Goal: Information Seeking & Learning: Learn about a topic

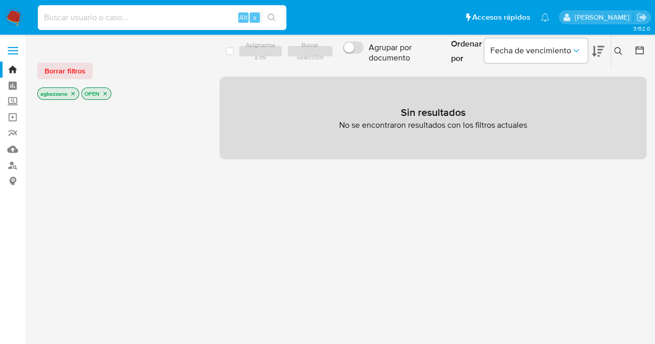
click at [159, 20] on input at bounding box center [162, 17] width 249 height 13
paste input "2608650997"
type input "2608650997"
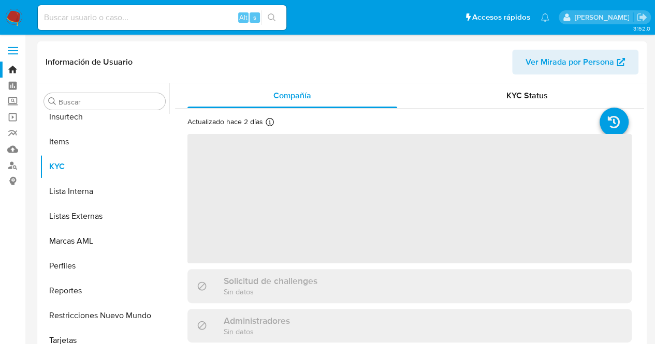
scroll to position [438, 0]
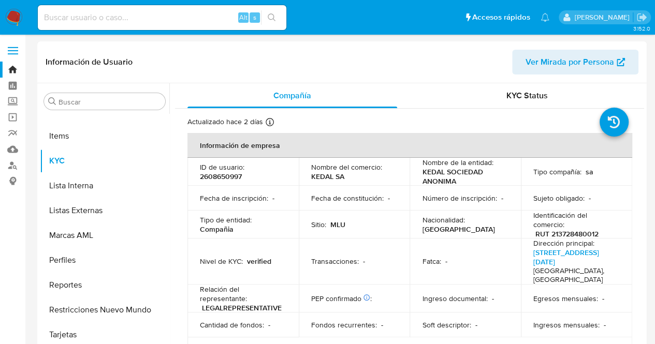
select select "10"
click at [378, 201] on p "Fecha de constitución :" at bounding box center [347, 198] width 72 height 9
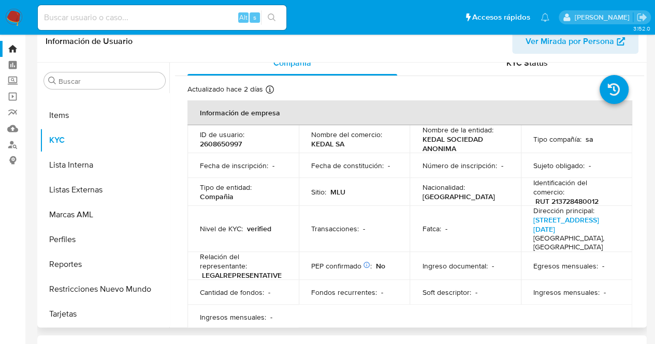
scroll to position [0, 0]
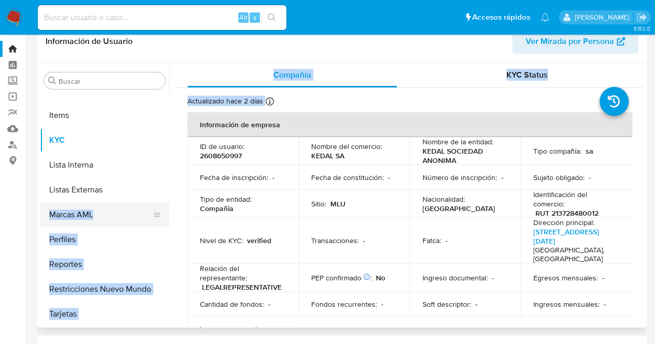
drag, startPoint x: 169, startPoint y: 273, endPoint x: 159, endPoint y: 205, distance: 69.1
click at [159, 205] on div "Buscar Anticipos de dinero Archivos adjuntos Cruces y Relaciones Créditos Cuent…" at bounding box center [342, 195] width 604 height 265
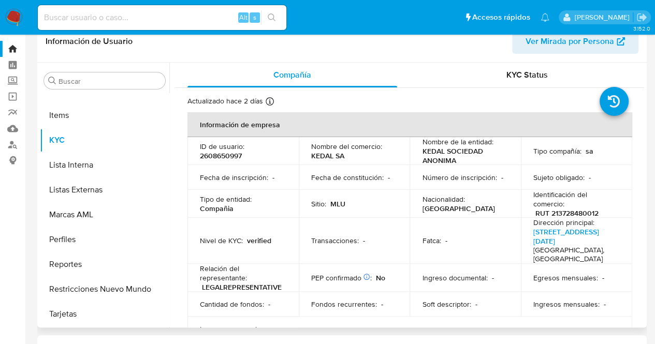
click at [322, 194] on td "Sitio : MLU" at bounding box center [354, 204] width 111 height 28
click at [173, 14] on input at bounding box center [162, 17] width 249 height 13
paste input "2603451229"
type input "2603451229"
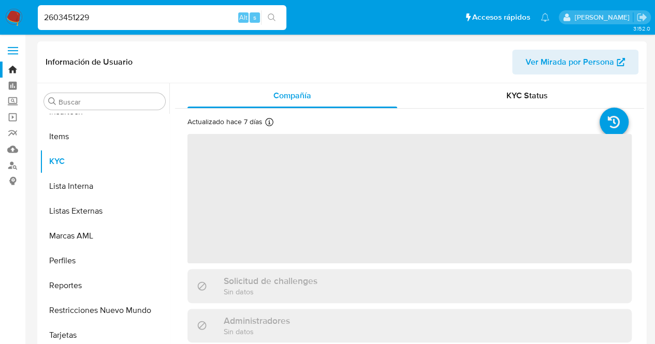
scroll to position [438, 0]
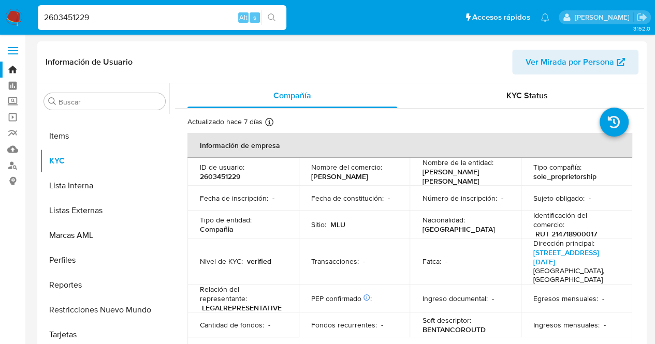
select select "10"
click at [126, 101] on input "Buscar" at bounding box center [110, 101] width 103 height 9
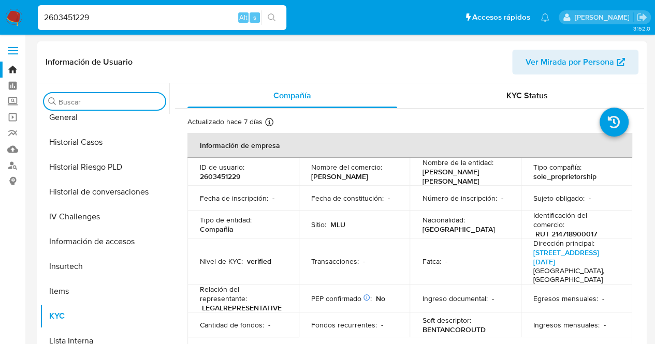
scroll to position [179, 0]
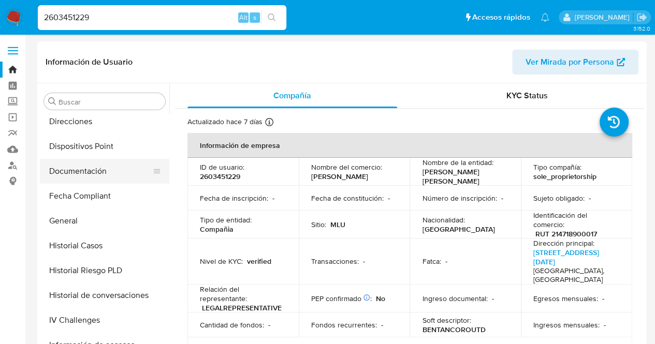
click at [70, 161] on button "Documentación" at bounding box center [100, 171] width 121 height 25
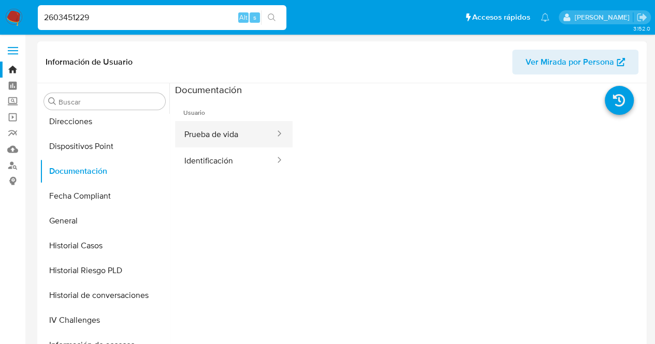
click at [274, 130] on icon at bounding box center [279, 133] width 10 height 10
click at [243, 131] on button "Prueba de vida" at bounding box center [225, 134] width 101 height 26
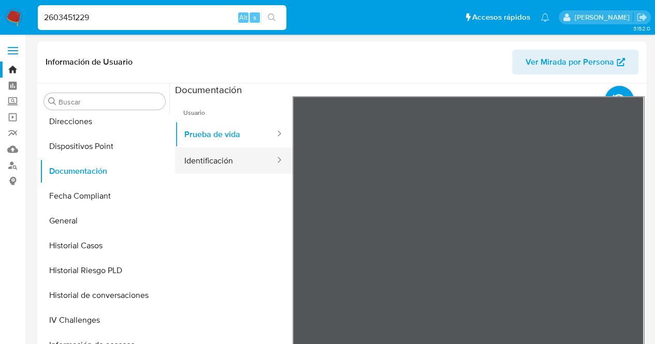
click at [237, 170] on button "Identificación" at bounding box center [225, 161] width 101 height 26
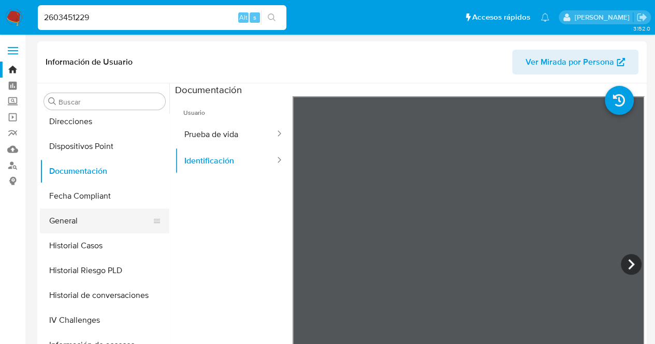
scroll to position [386, 0]
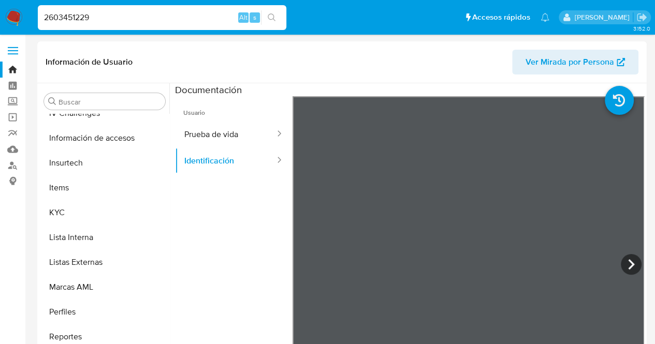
drag, startPoint x: 0, startPoint y: 231, endPoint x: 9, endPoint y: 218, distance: 16.4
drag, startPoint x: 139, startPoint y: 12, endPoint x: 0, endPoint y: 10, distance: 139.3
click at [0, 10] on nav "Pausado Ver notificaciones 2603451229 Alt s Accesos rápidos Presiona las siguie…" at bounding box center [327, 17] width 655 height 35
paste input "8650997"
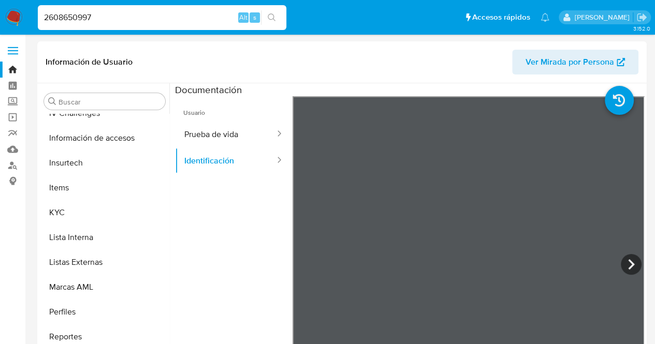
type input "2608650997"
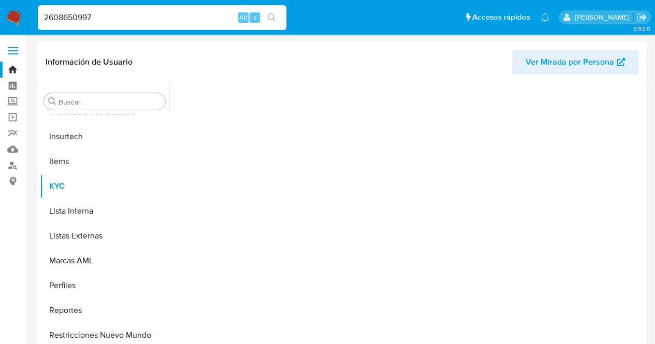
scroll to position [438, 0]
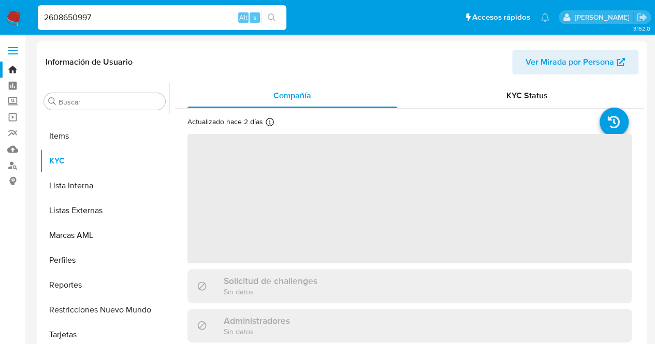
select select "10"
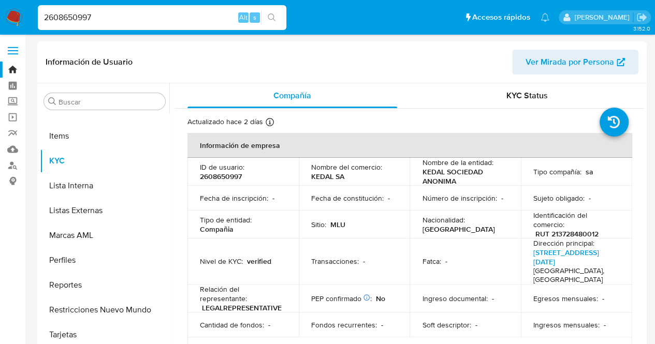
click at [527, 201] on td "Sujeto obligado : -" at bounding box center [576, 198] width 111 height 25
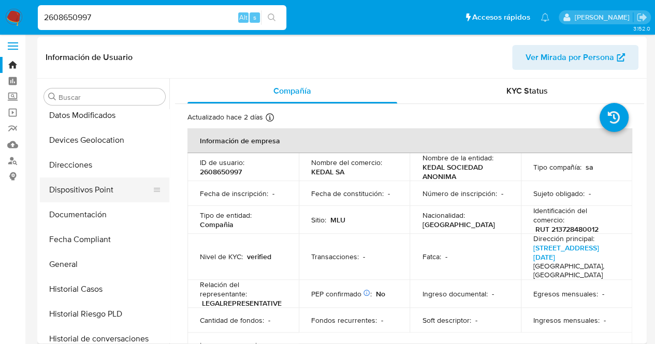
scroll to position [127, 0]
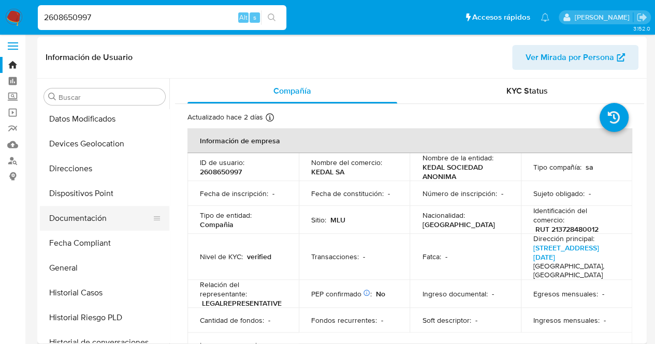
click at [100, 215] on button "Documentación" at bounding box center [100, 218] width 121 height 25
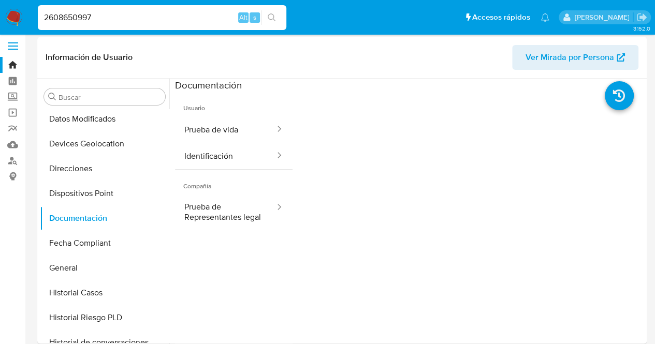
click at [228, 131] on button "Prueba de vida" at bounding box center [225, 129] width 101 height 26
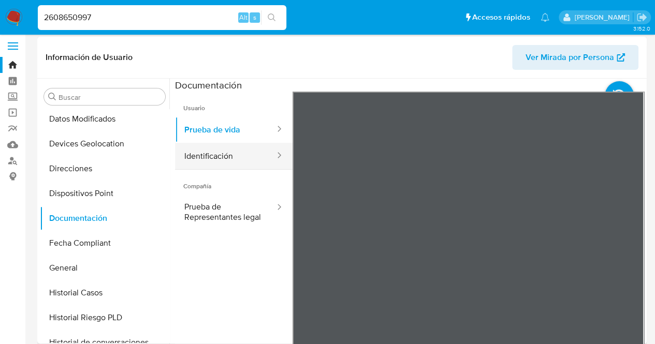
click at [205, 158] on button "Identificación" at bounding box center [225, 156] width 101 height 26
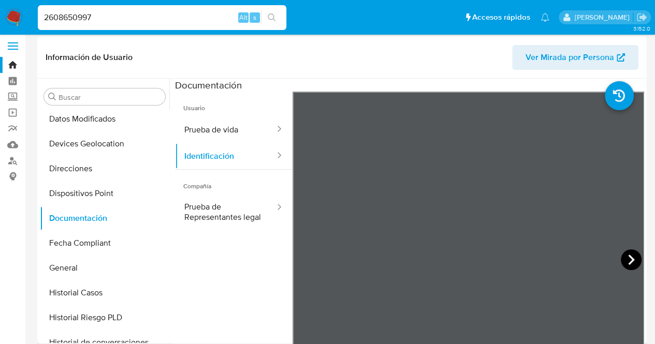
click at [629, 261] on icon at bounding box center [631, 260] width 21 height 21
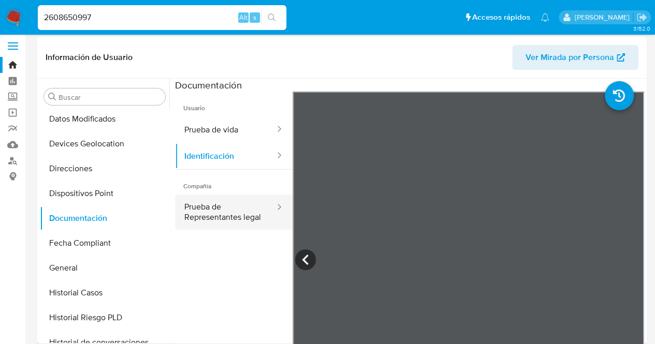
click at [211, 214] on button "Prueba de Representantes legal" at bounding box center [225, 212] width 101 height 35
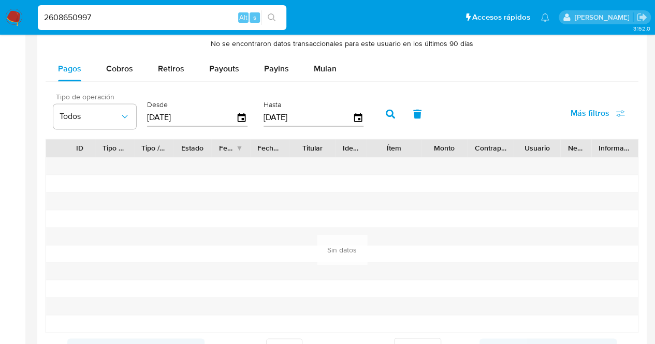
scroll to position [785, 0]
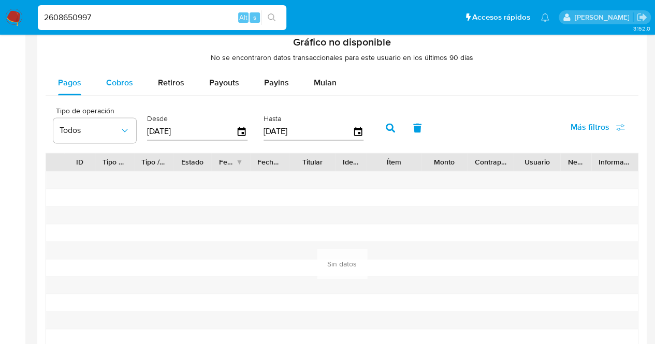
click at [124, 84] on span "Cobros" at bounding box center [119, 83] width 27 height 12
select select "10"
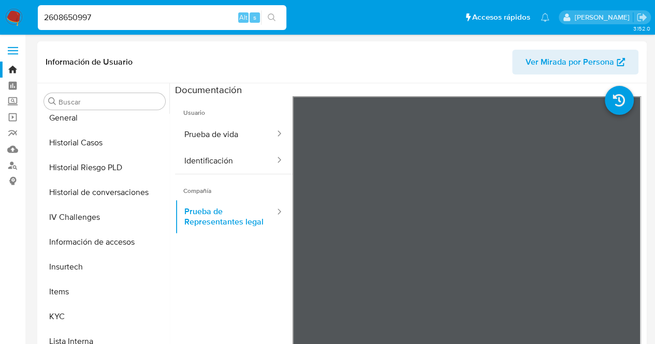
scroll to position [334, 0]
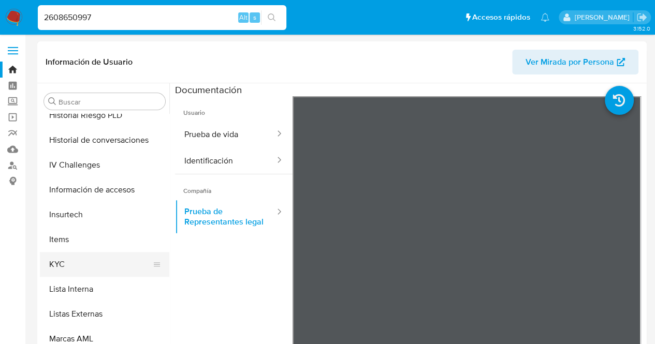
drag, startPoint x: 94, startPoint y: 260, endPoint x: 122, endPoint y: 257, distance: 28.1
click at [94, 260] on button "KYC" at bounding box center [100, 264] width 121 height 25
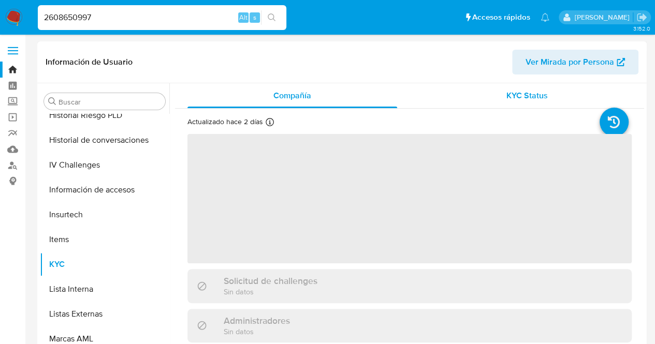
click at [491, 90] on div "KYC Status" at bounding box center [527, 95] width 210 height 25
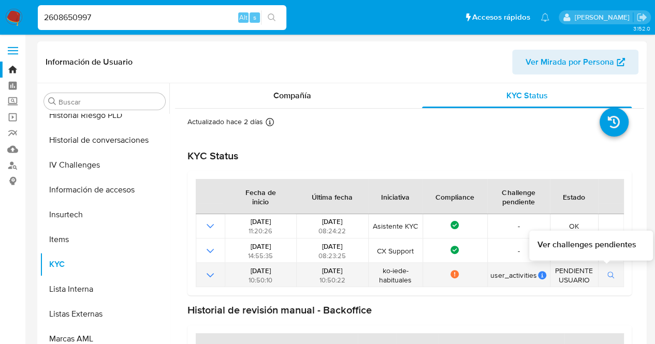
click at [607, 272] on icon "button" at bounding box center [610, 275] width 7 height 7
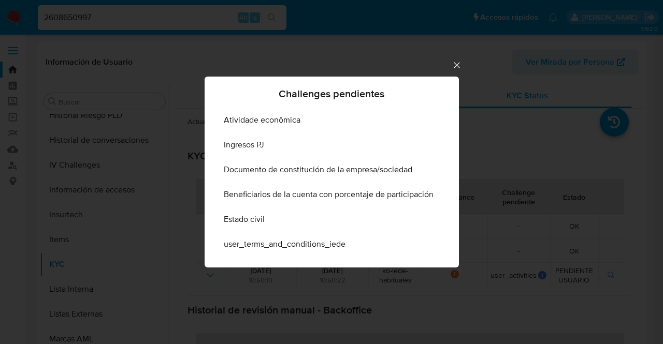
click at [455, 62] on icon "Cerrar" at bounding box center [456, 65] width 10 height 10
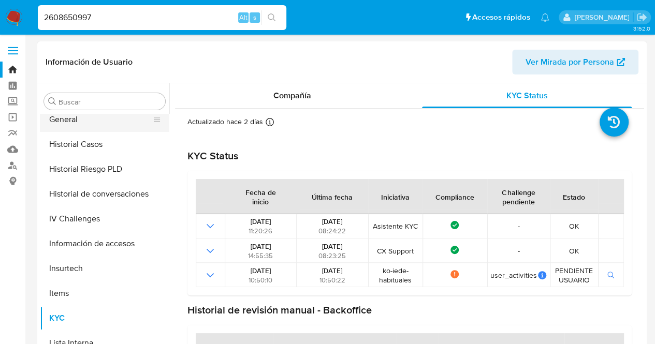
scroll to position [179, 0]
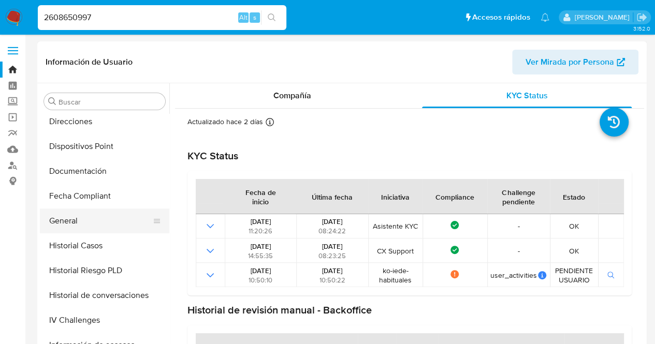
click at [101, 224] on button "General" at bounding box center [100, 221] width 121 height 25
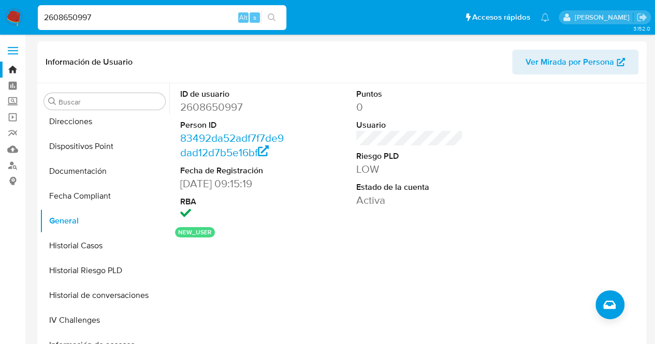
click at [430, 183] on dt "Estado de la cuenta" at bounding box center [409, 187] width 107 height 11
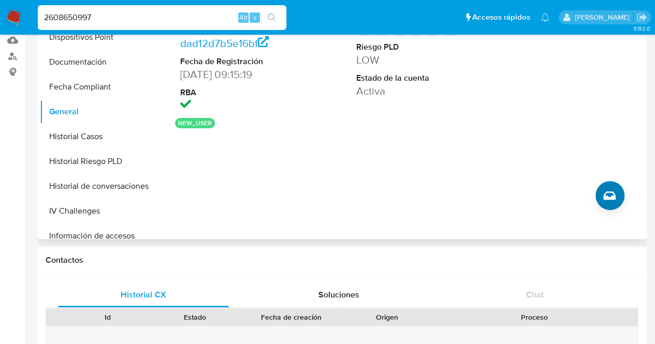
scroll to position [22, 0]
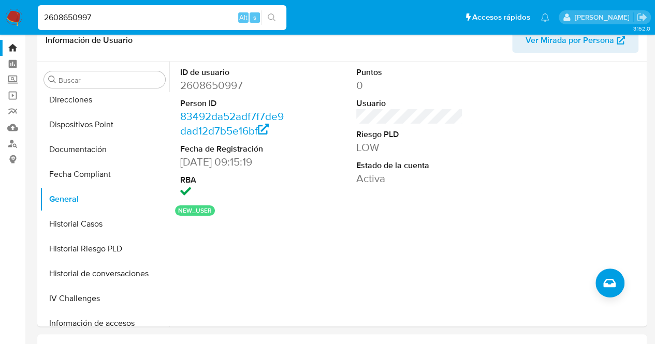
drag, startPoint x: 104, startPoint y: 12, endPoint x: 0, endPoint y: 42, distance: 107.8
paste input "0012292"
type input "2600012292"
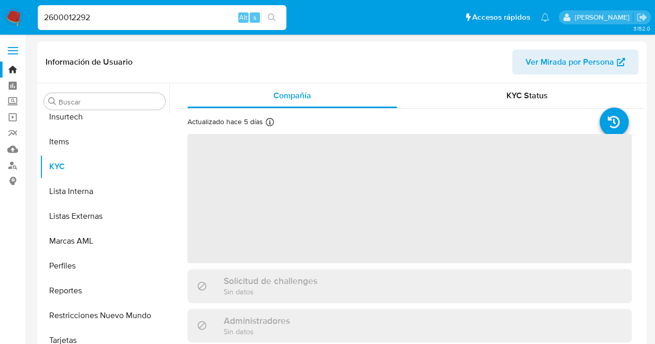
scroll to position [438, 0]
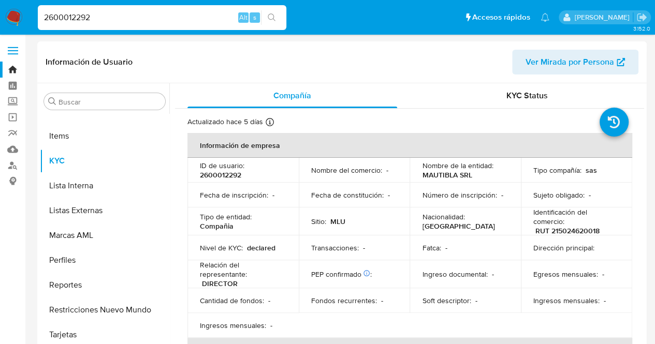
select select "10"
click at [475, 183] on td "Número de inscripción : -" at bounding box center [465, 195] width 111 height 25
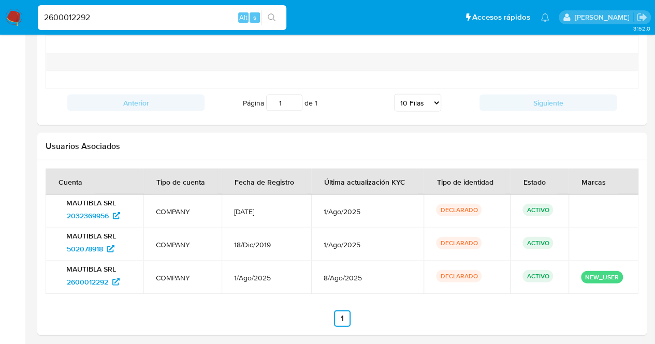
scroll to position [1044, 0]
click at [84, 276] on span "2600012292" at bounding box center [87, 281] width 41 height 17
drag, startPoint x: 0, startPoint y: 281, endPoint x: 8, endPoint y: 275, distance: 9.9
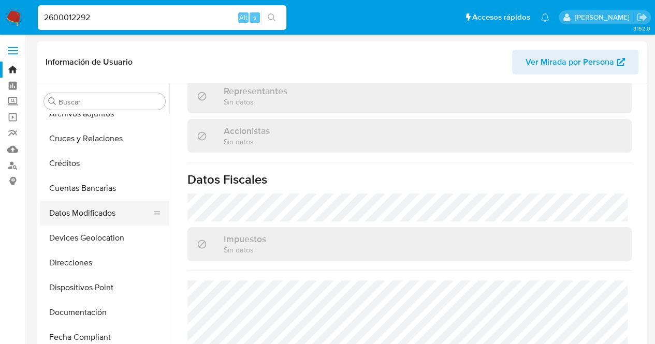
scroll to position [23, 0]
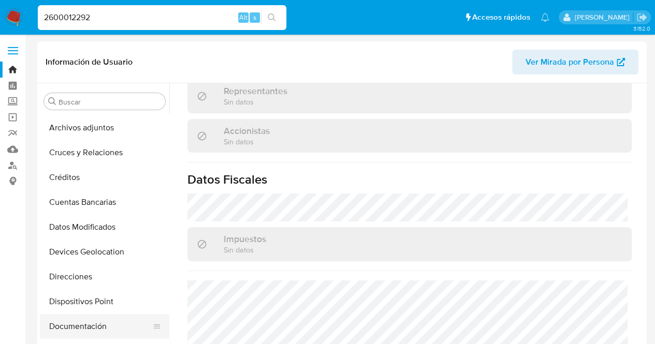
click at [86, 319] on button "Documentación" at bounding box center [100, 326] width 121 height 25
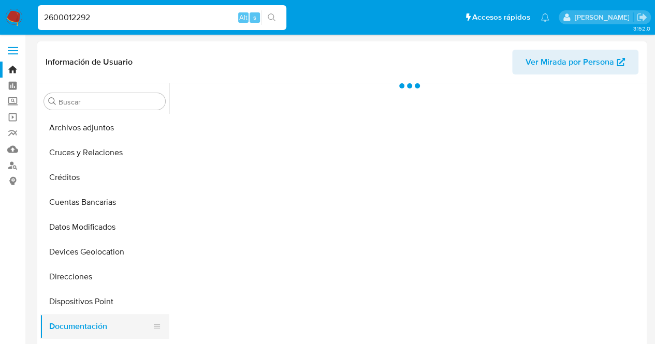
scroll to position [0, 0]
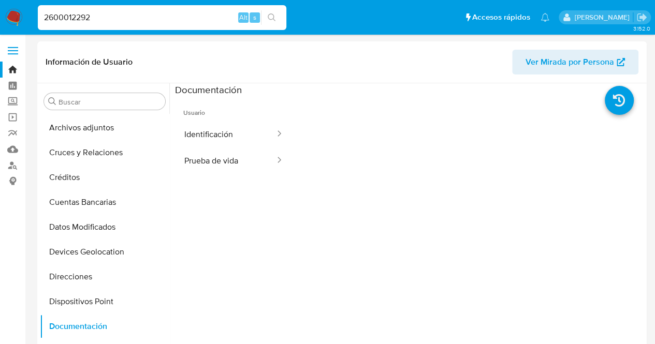
click at [232, 132] on button "Identificación" at bounding box center [225, 134] width 101 height 26
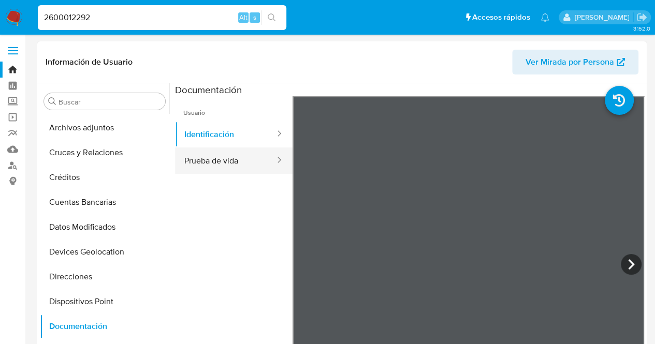
click at [202, 164] on button "Prueba de vida" at bounding box center [225, 161] width 101 height 26
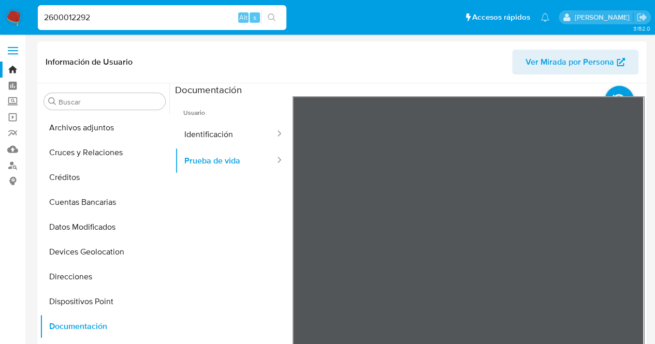
drag, startPoint x: 148, startPoint y: 21, endPoint x: 0, endPoint y: 20, distance: 148.1
click at [4, 23] on nav "Pausado Ver notificaciones 2600012292 Alt s Accesos rápidos Presiona las siguie…" at bounding box center [327, 17] width 655 height 35
paste input "048509775"
type input "2048509775"
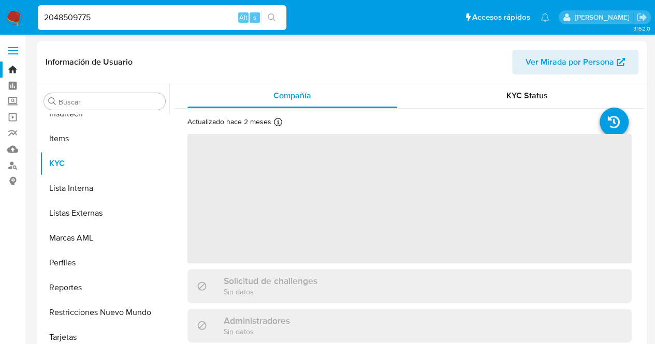
scroll to position [438, 0]
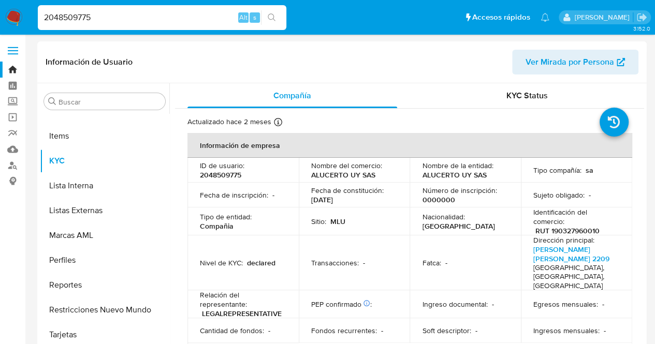
select select "10"
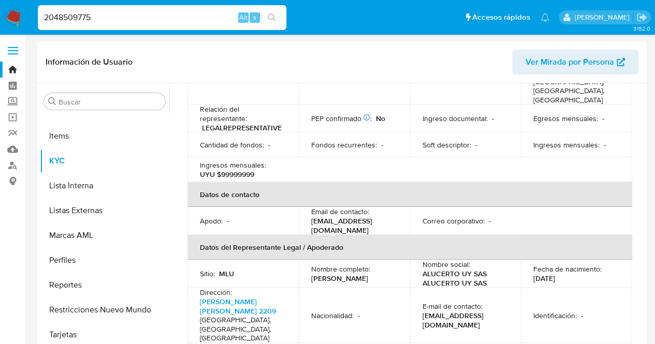
scroll to position [199, 0]
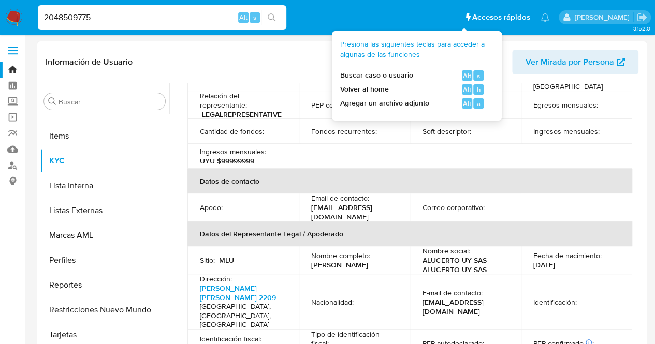
click at [390, 179] on th "Datos de contacto" at bounding box center [409, 181] width 445 height 25
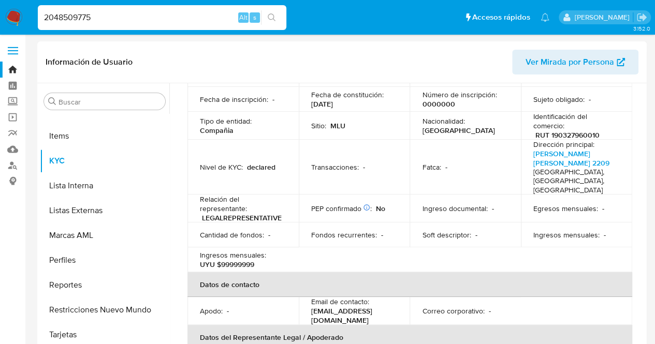
scroll to position [0, 0]
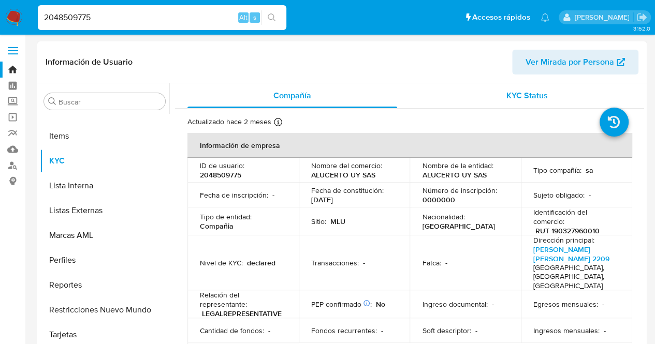
click at [516, 95] on span "KYC Status" at bounding box center [526, 96] width 41 height 12
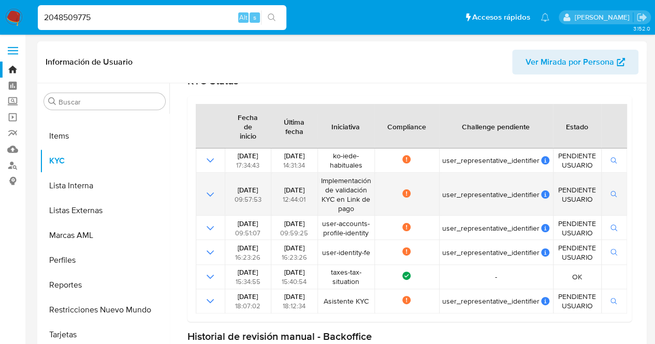
scroll to position [52, 0]
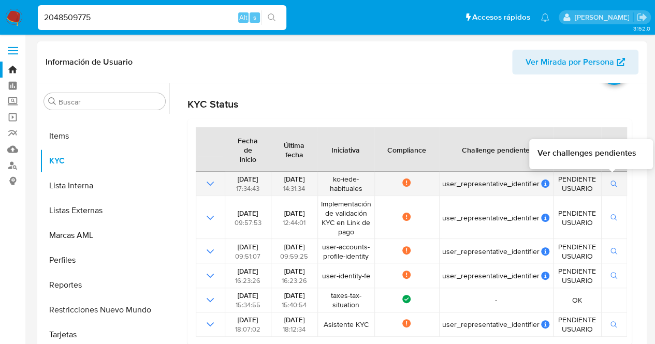
click at [610, 186] on icon "button" at bounding box center [613, 184] width 7 height 7
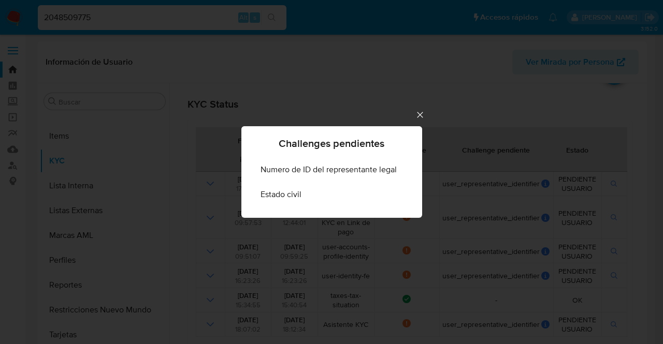
click at [419, 113] on icon "Cerrar" at bounding box center [420, 115] width 6 height 6
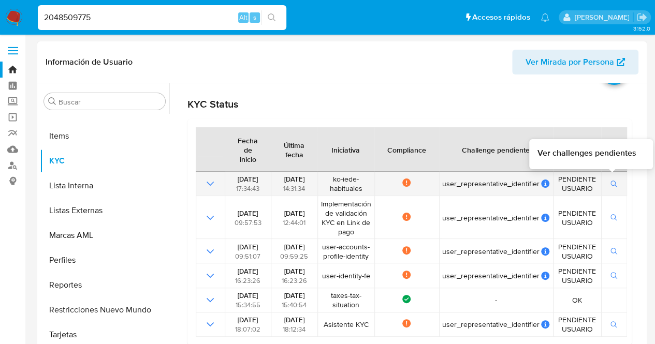
click at [610, 185] on icon "button" at bounding box center [613, 184] width 7 height 7
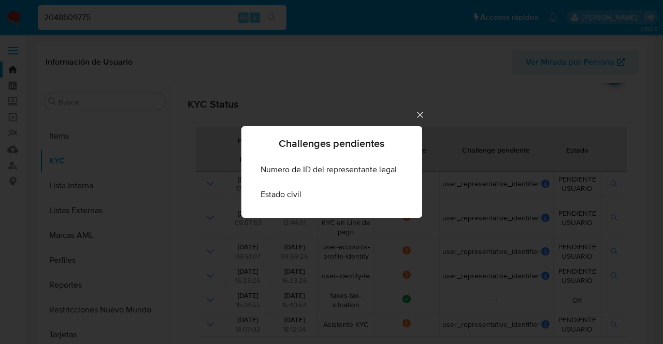
click at [417, 113] on icon "Cerrar" at bounding box center [420, 115] width 10 height 10
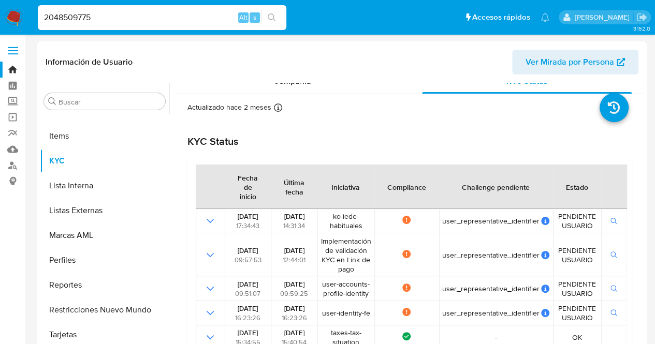
scroll to position [0, 0]
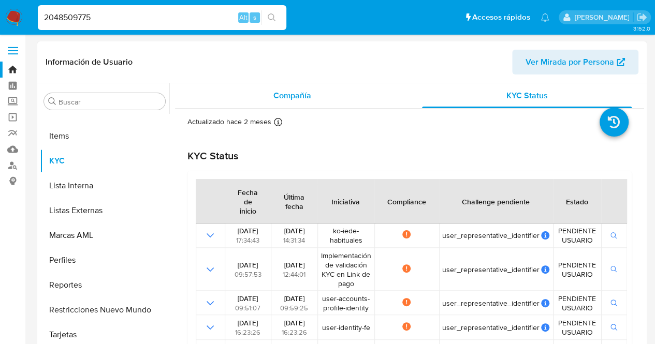
click at [272, 89] on div "Compañía" at bounding box center [292, 95] width 210 height 25
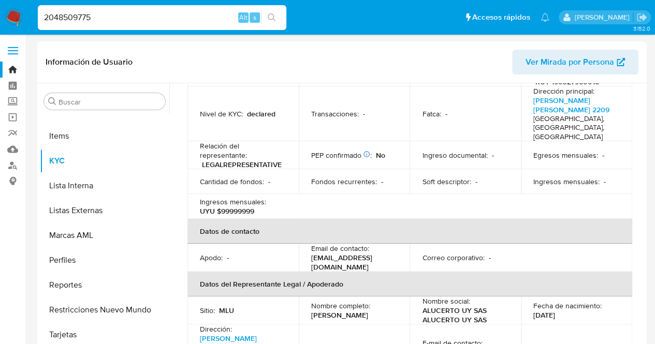
scroll to position [259, 0]
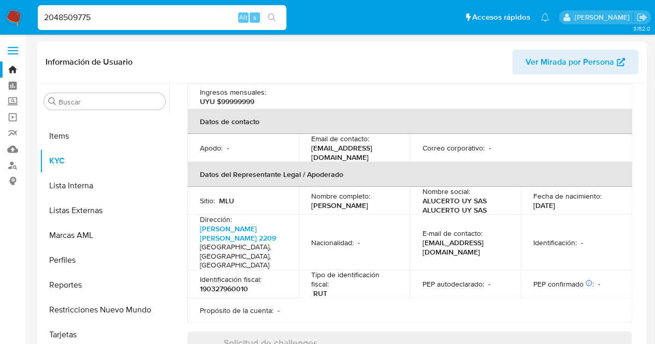
click at [428, 215] on td "E-mail de contacto : [EMAIL_ADDRESS][DOMAIN_NAME]" at bounding box center [465, 242] width 111 height 55
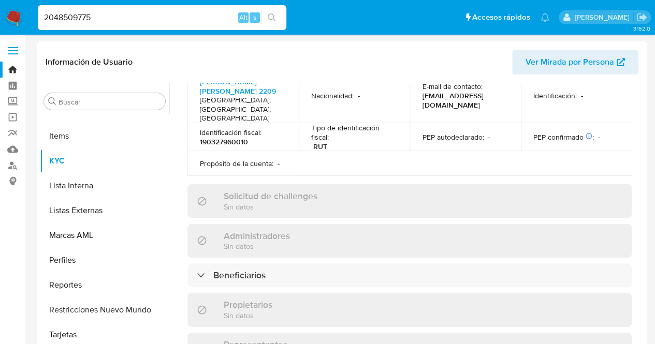
scroll to position [458, 0]
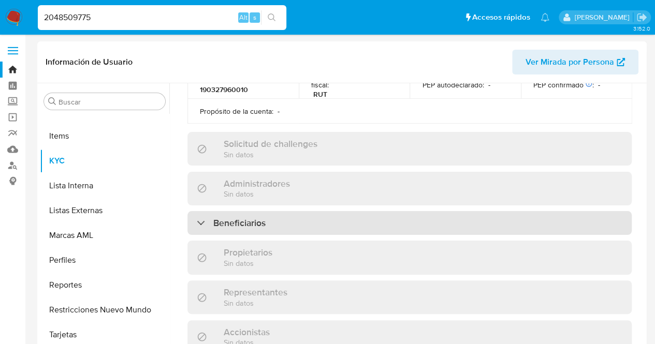
click at [359, 211] on div "Beneficiarios" at bounding box center [409, 223] width 444 height 24
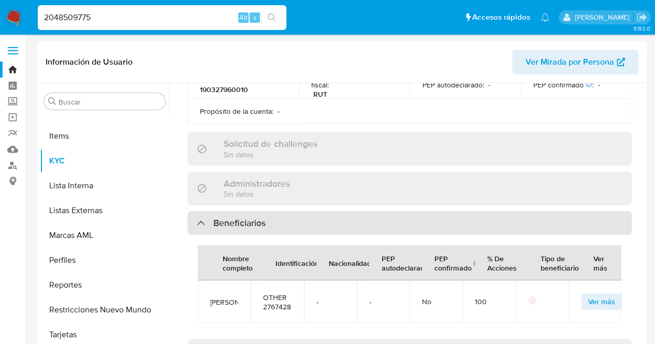
click at [359, 211] on div "Beneficiarios" at bounding box center [409, 223] width 444 height 24
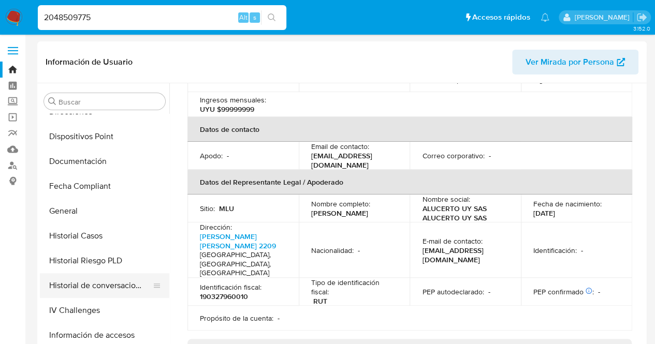
scroll to position [179, 0]
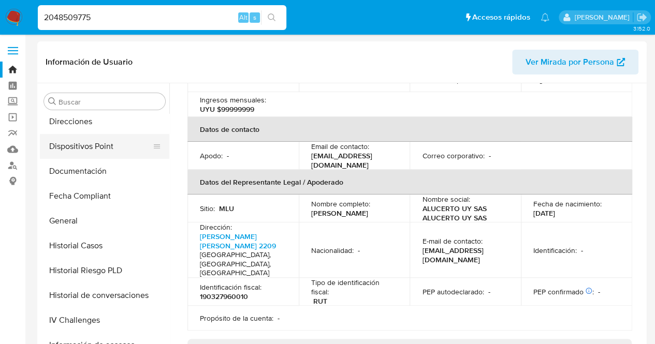
click at [86, 158] on ul "Anticipos de dinero Archivos adjuntos Cruces y Relaciones Créditos Cuentas Banc…" at bounding box center [104, 231] width 129 height 234
click at [103, 162] on button "Documentación" at bounding box center [100, 171] width 121 height 25
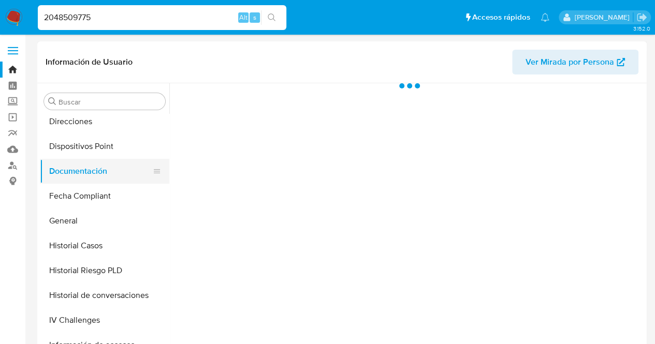
scroll to position [0, 0]
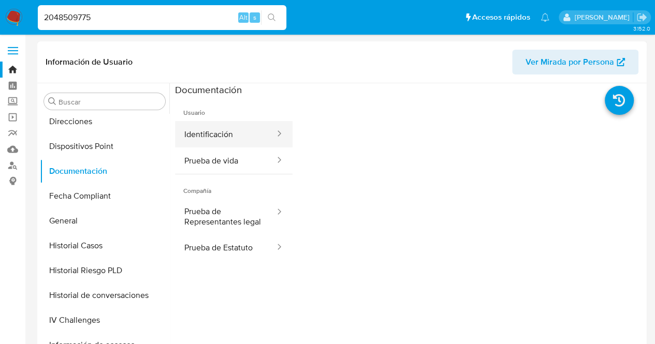
click at [200, 131] on button "Identificación" at bounding box center [225, 134] width 101 height 26
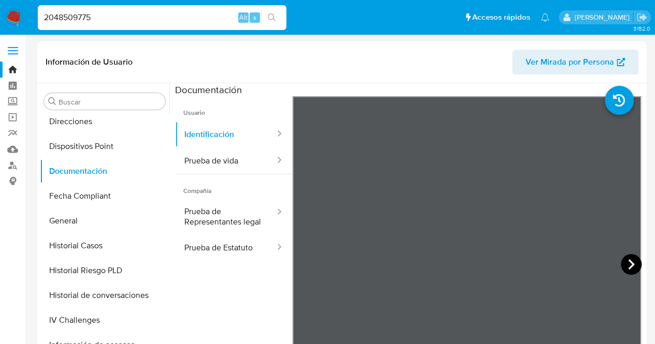
click at [632, 266] on icon at bounding box center [631, 264] width 21 height 21
click at [213, 169] on button "Prueba de vida" at bounding box center [225, 161] width 101 height 26
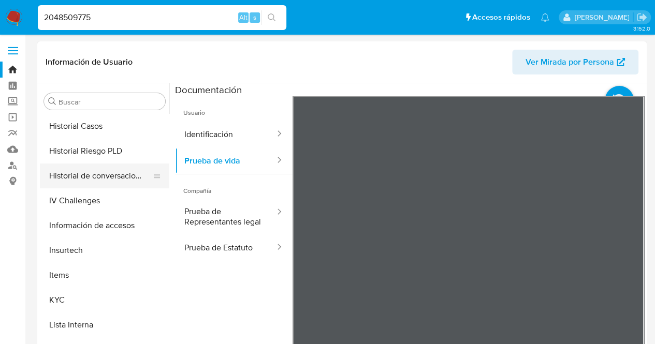
scroll to position [282, 0]
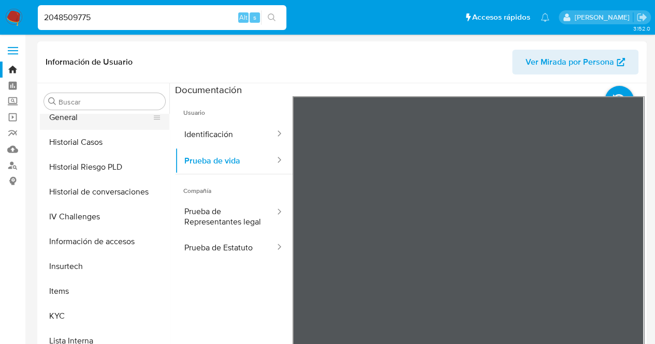
click at [77, 113] on div "Buscar Anticipos de dinero Archivos adjuntos Cruces y Relaciones Créditos Cuent…" at bounding box center [104, 217] width 129 height 264
click at [101, 123] on button "General" at bounding box center [100, 117] width 121 height 25
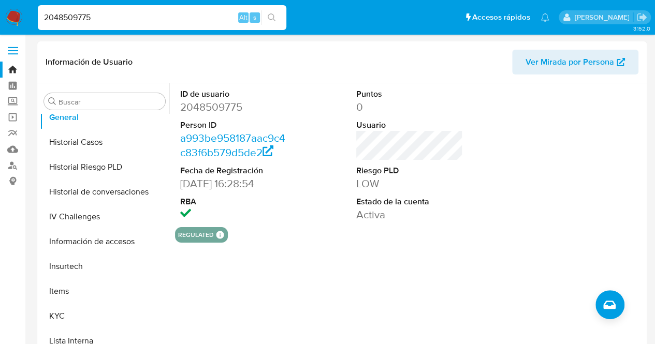
drag, startPoint x: 108, startPoint y: 16, endPoint x: 0, endPoint y: 14, distance: 107.7
click at [0, 14] on nav "Pausado Ver notificaciones 2048509775 Alt s Accesos rápidos Presiona las siguie…" at bounding box center [327, 17] width 655 height 35
paste input "600012292"
type input "2600012292"
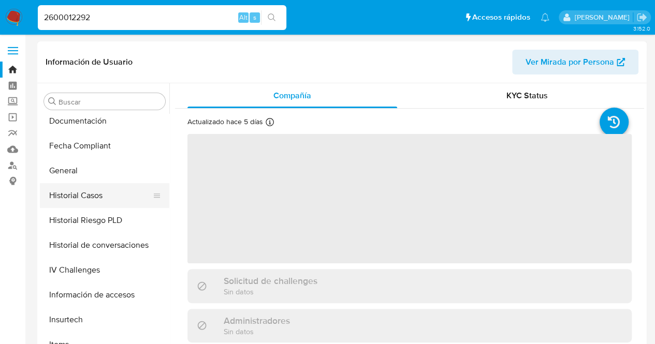
scroll to position [179, 0]
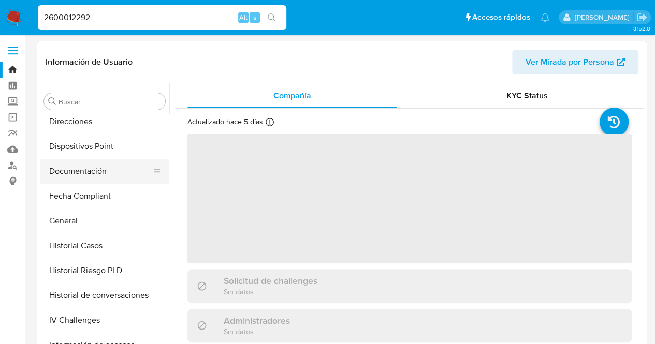
click at [99, 174] on button "Documentación" at bounding box center [100, 171] width 121 height 25
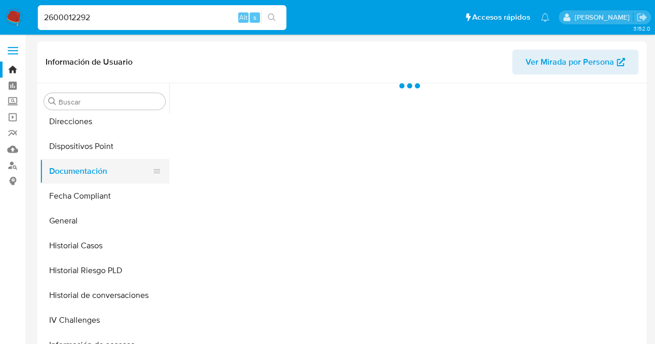
select select "10"
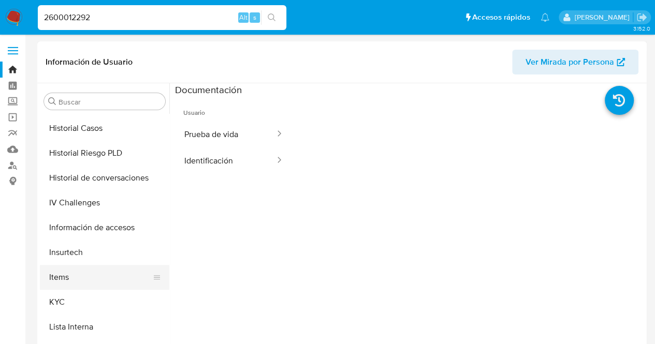
scroll to position [386, 0]
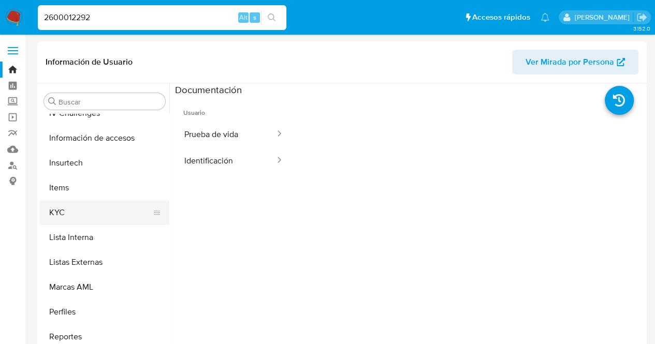
click at [91, 220] on button "KYC" at bounding box center [100, 212] width 121 height 25
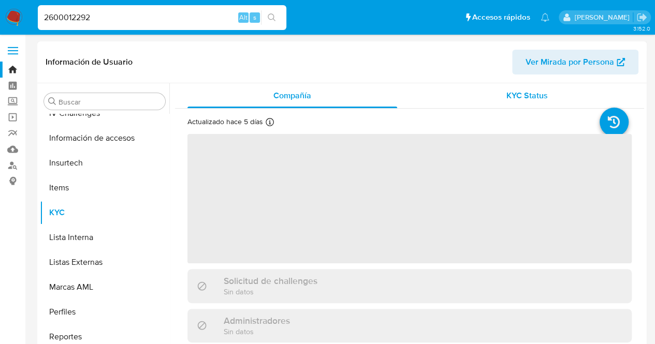
click at [516, 103] on div "KYC Status" at bounding box center [527, 95] width 210 height 25
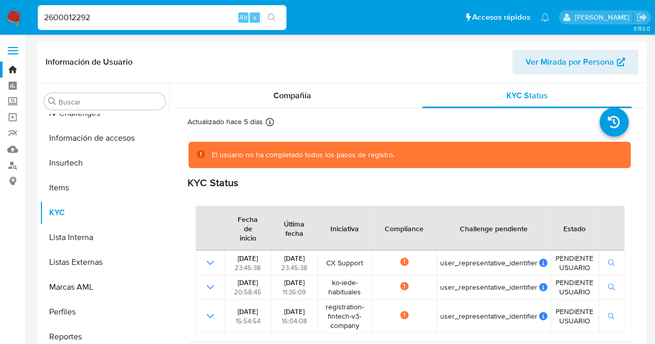
click at [528, 200] on div "Fecha de inicio Última fecha Iniciativa Compliance Challenge pendiente Estado […" at bounding box center [409, 270] width 444 height 144
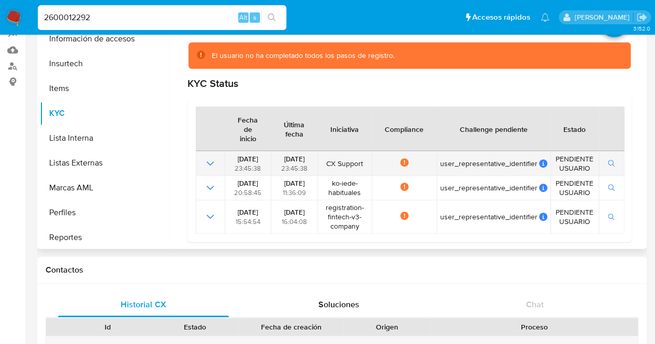
scroll to position [52, 0]
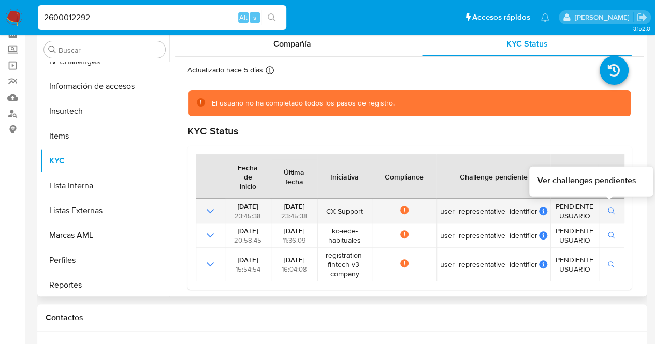
click at [609, 215] on span "button" at bounding box center [611, 211] width 7 height 10
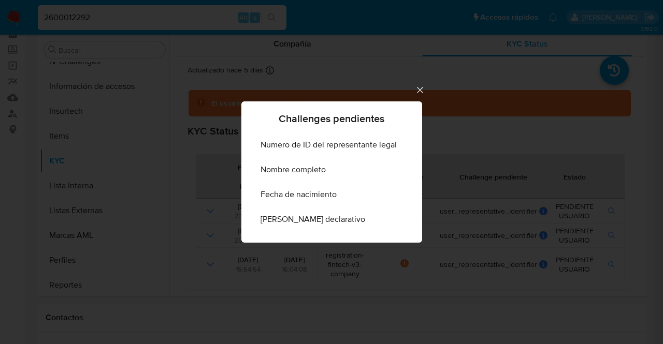
click at [420, 91] on icon "Cerrar" at bounding box center [420, 90] width 10 height 10
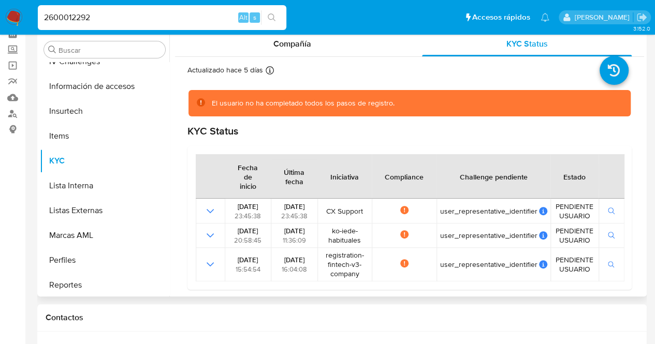
click at [445, 129] on div "KYC Status" at bounding box center [409, 131] width 444 height 13
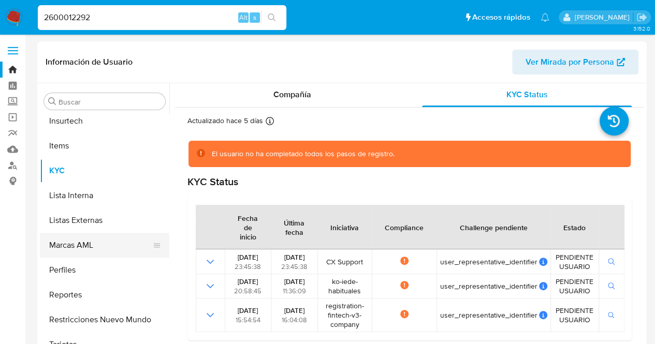
scroll to position [438, 0]
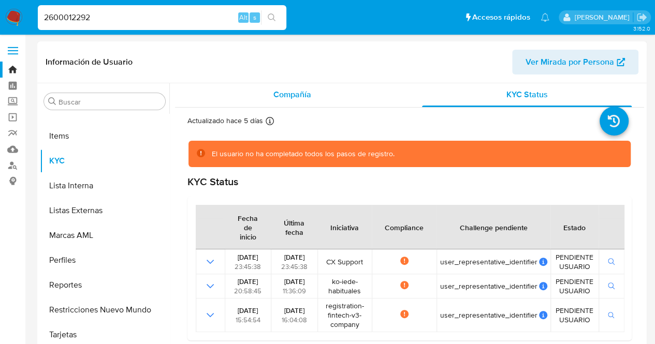
click at [349, 87] on div "Compañía" at bounding box center [292, 94] width 210 height 25
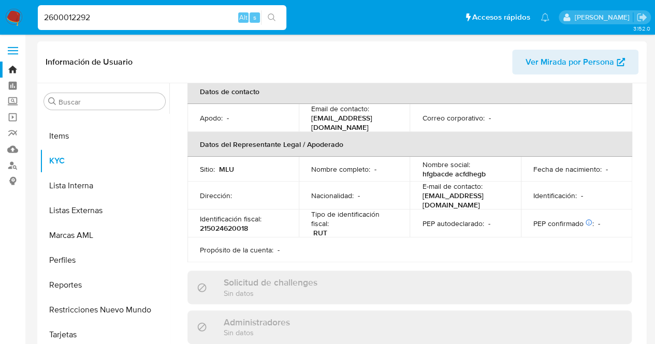
scroll to position [312, 0]
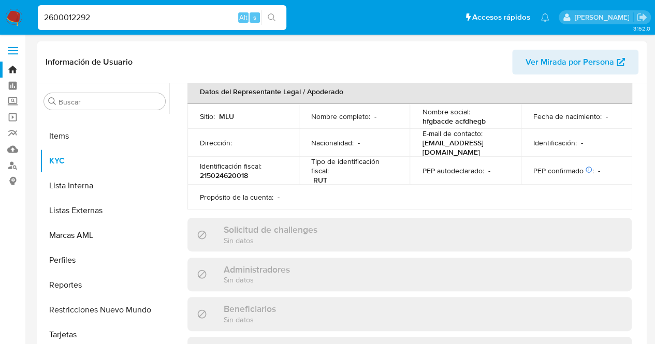
click at [470, 123] on td "Nombre social : hfgbacde acfdhegb" at bounding box center [465, 116] width 111 height 25
click at [470, 119] on p "hfgbacde acfdhegb" at bounding box center [453, 120] width 63 height 9
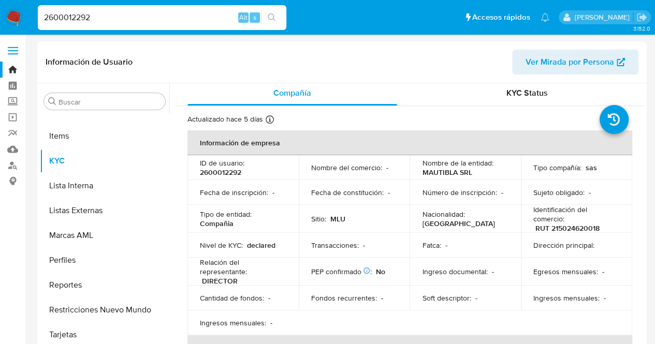
scroll to position [0, 0]
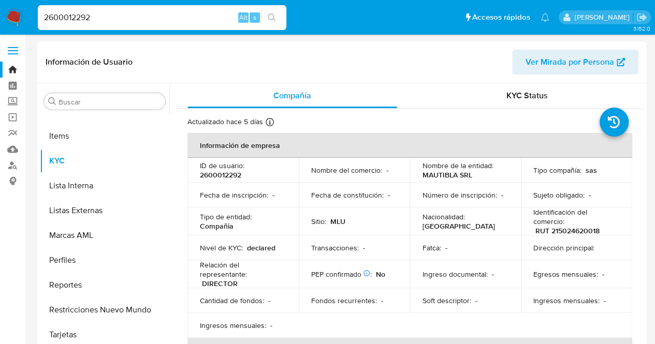
drag, startPoint x: 167, startPoint y: 20, endPoint x: 3, endPoint y: 14, distance: 163.7
click at [0, 13] on nav "Pausado Ver notificaciones 2600012292 Alt s Accesos rápidos Presiona las siguie…" at bounding box center [327, 17] width 655 height 35
paste input "58393011"
type input "2583930112"
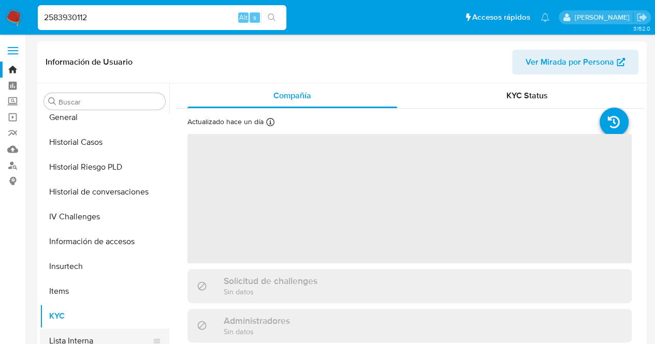
scroll to position [127, 0]
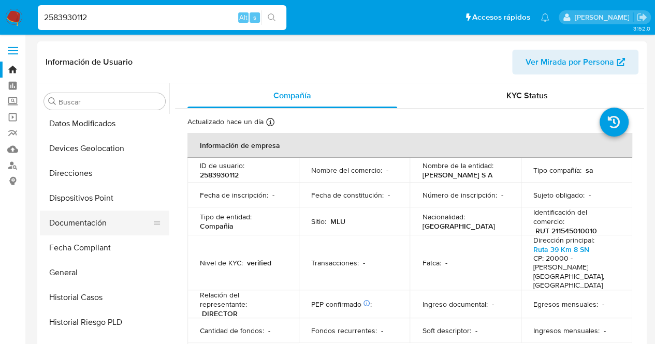
select select "10"
click at [92, 227] on button "Documentación" at bounding box center [100, 223] width 121 height 25
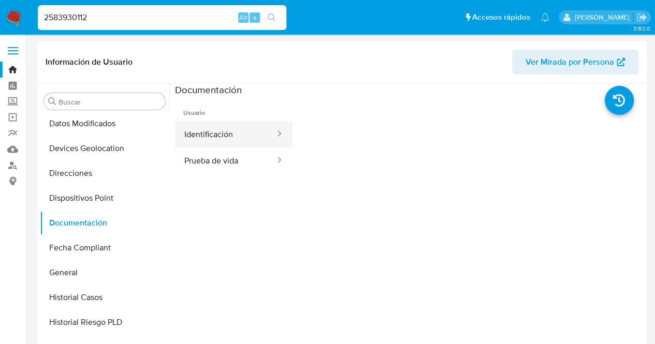
click at [223, 139] on button "Identificación" at bounding box center [225, 134] width 101 height 26
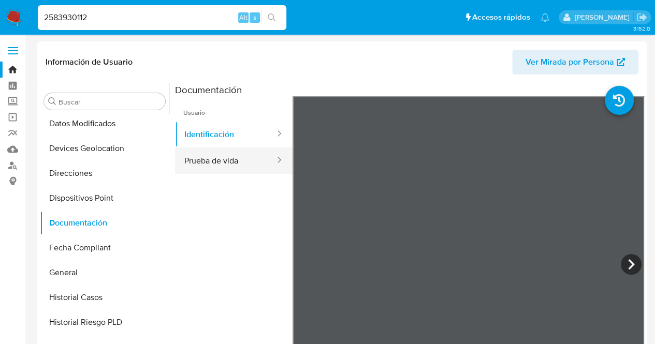
click at [229, 162] on button "Prueba de vida" at bounding box center [225, 161] width 101 height 26
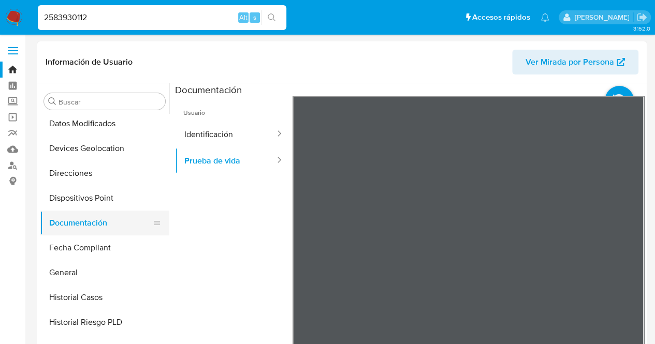
scroll to position [386, 0]
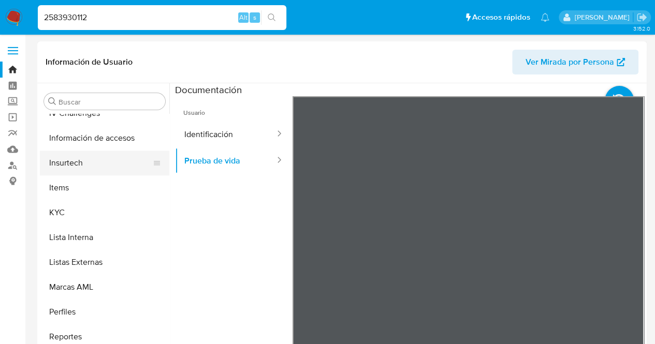
click at [99, 170] on button "Insurtech" at bounding box center [100, 163] width 121 height 25
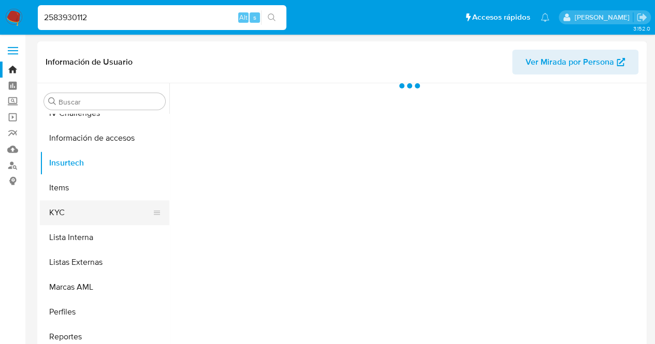
click at [96, 208] on button "KYC" at bounding box center [100, 212] width 121 height 25
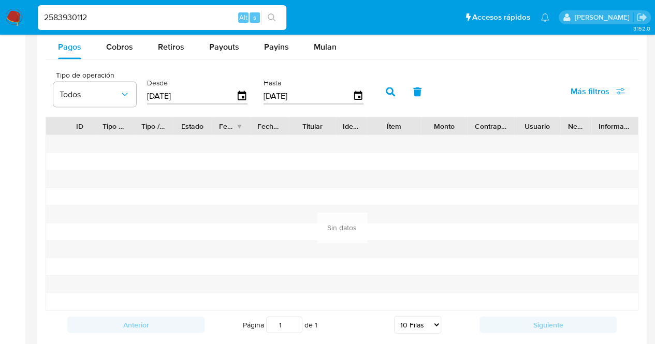
scroll to position [982, 0]
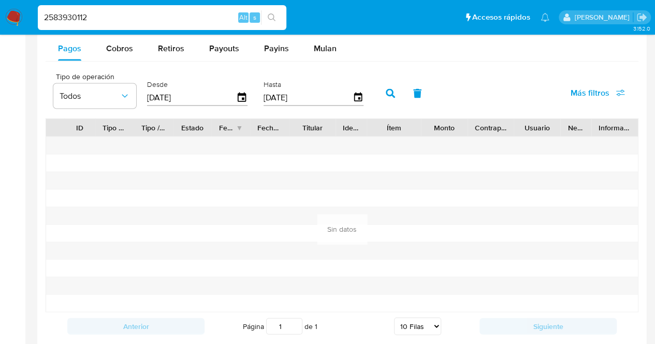
drag, startPoint x: 52, startPoint y: 20, endPoint x: 0, endPoint y: 23, distance: 51.9
click at [0, 23] on nav "Pausado Ver notificaciones 2583930112 Alt s Accesos rápidos Presiona las siguie…" at bounding box center [327, 17] width 655 height 35
paste input "60001229"
type input "2600012292"
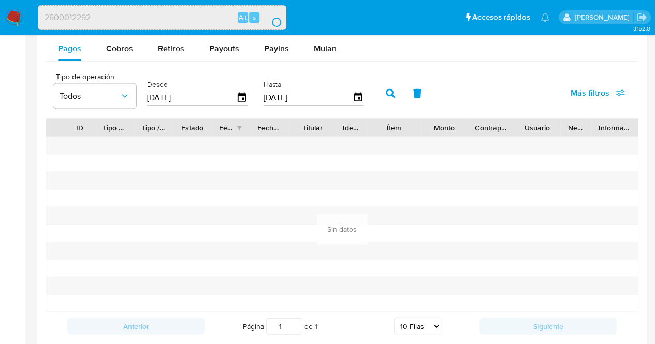
scroll to position [0, 0]
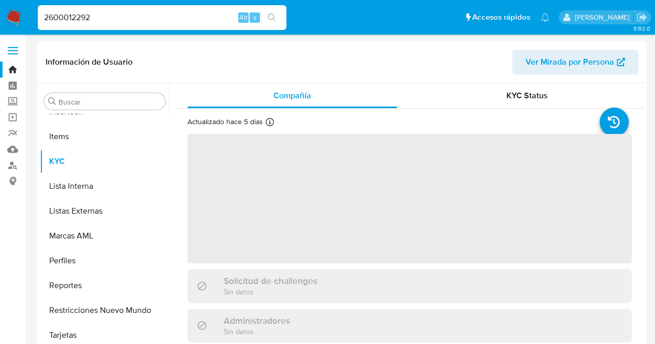
scroll to position [438, 0]
click at [505, 86] on div "KYC Status" at bounding box center [527, 95] width 210 height 25
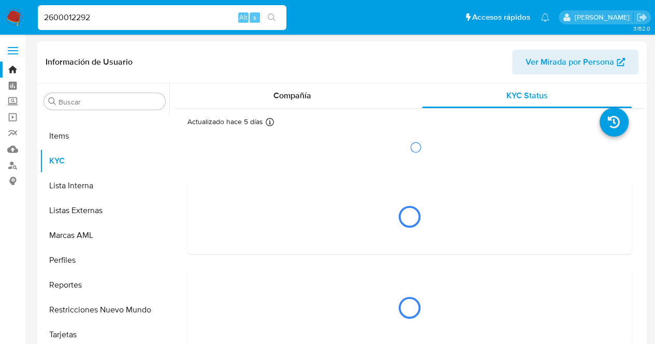
select select "10"
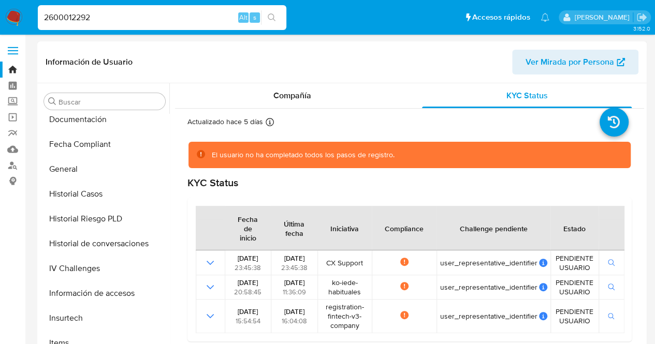
scroll to position [127, 0]
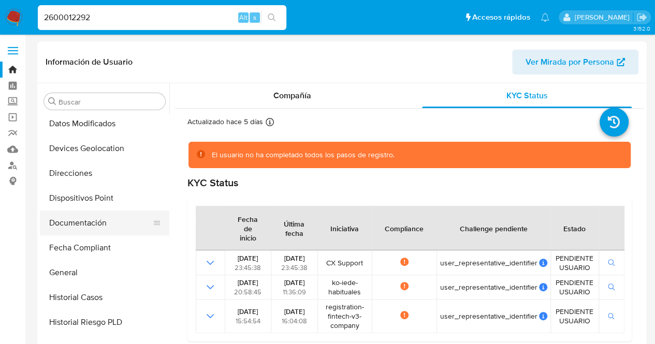
click at [106, 234] on button "Documentación" at bounding box center [100, 223] width 121 height 25
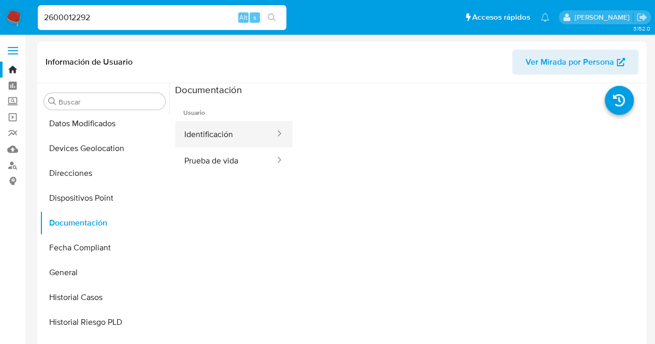
click at [233, 139] on button "Identificación" at bounding box center [225, 134] width 101 height 26
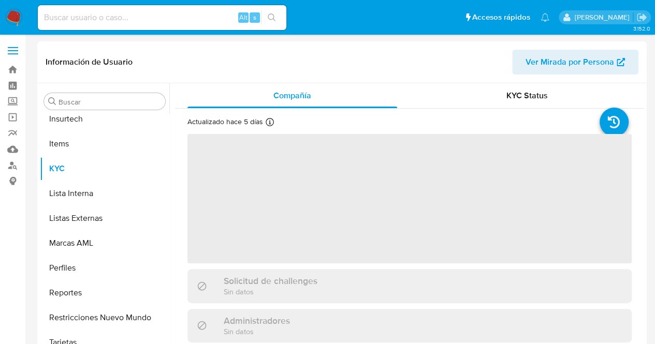
scroll to position [438, 0]
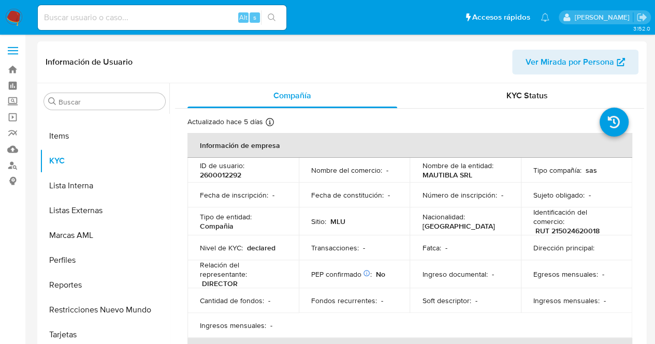
click at [470, 206] on td "Número de inscripción : -" at bounding box center [465, 195] width 111 height 25
select select "10"
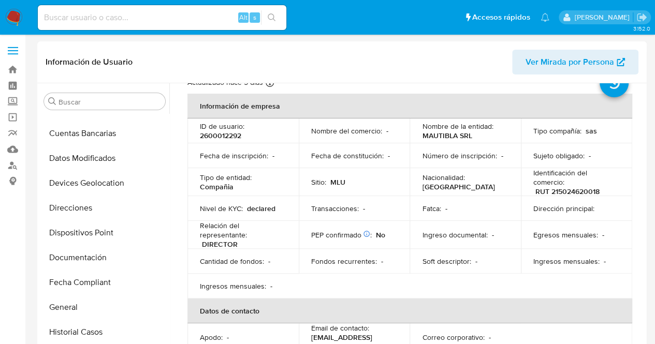
scroll to position [23, 0]
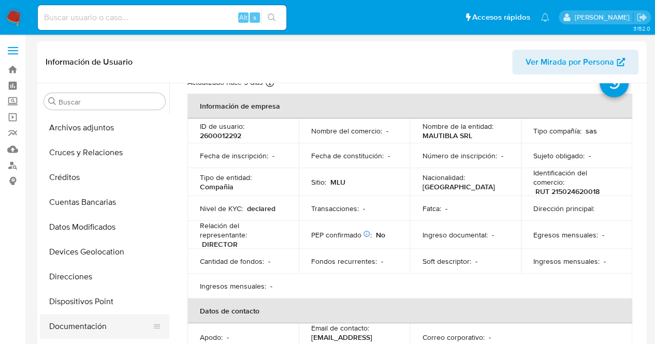
click at [83, 324] on button "Documentación" at bounding box center [100, 326] width 121 height 25
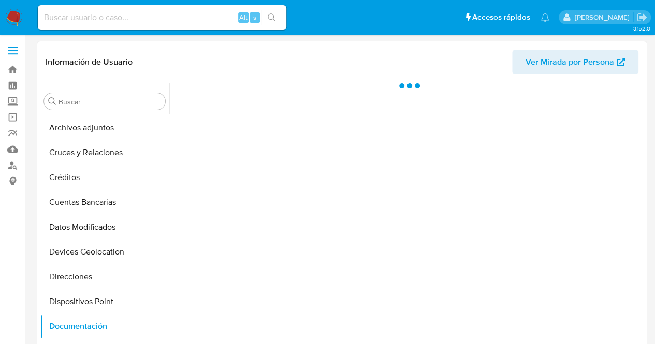
scroll to position [0, 0]
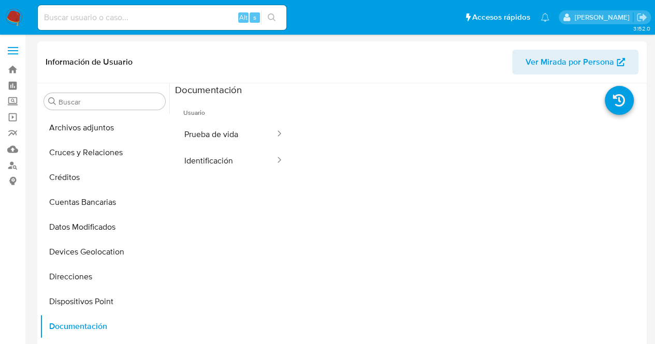
click at [214, 121] on span "Usuario" at bounding box center [234, 108] width 118 height 25
click at [214, 129] on button "Prueba de vida" at bounding box center [225, 134] width 101 height 26
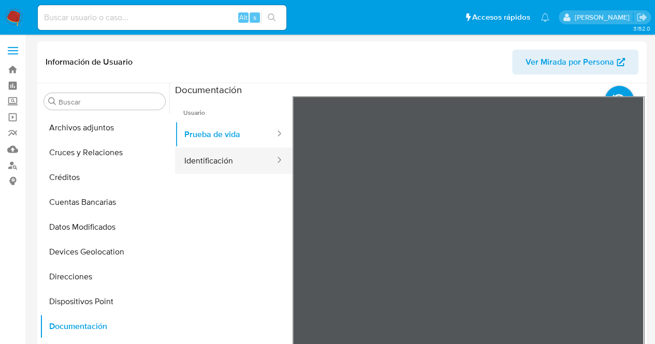
click at [202, 161] on button "Identificación" at bounding box center [225, 161] width 101 height 26
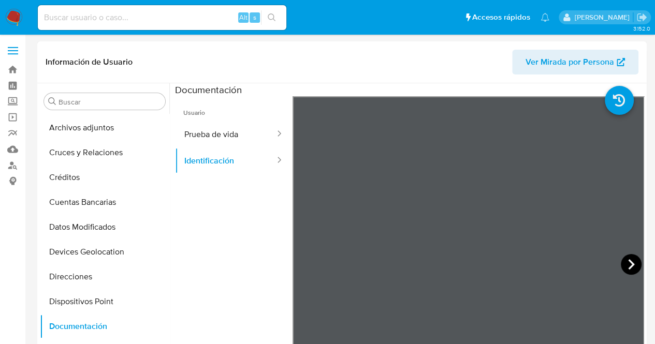
click at [628, 261] on icon at bounding box center [631, 264] width 6 height 10
click at [229, 137] on button "Prueba de vida" at bounding box center [225, 134] width 101 height 26
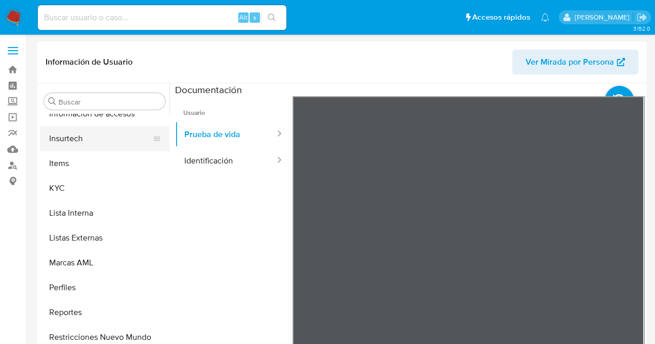
scroll to position [438, 0]
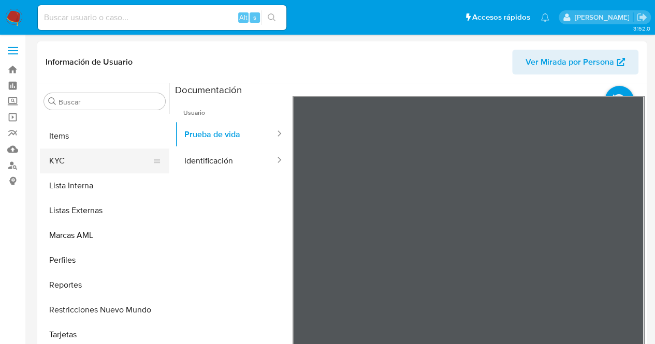
click at [78, 160] on button "KYC" at bounding box center [100, 161] width 121 height 25
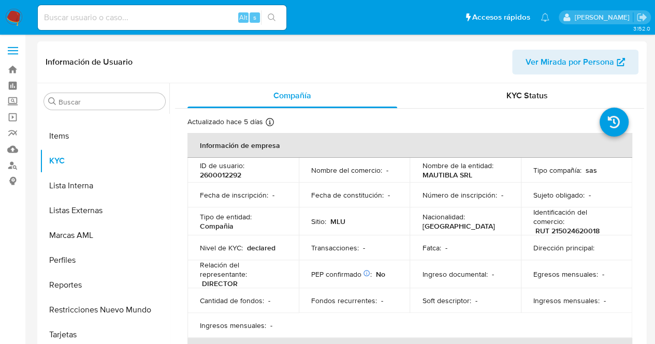
click at [489, 148] on th "Información de empresa" at bounding box center [409, 145] width 445 height 25
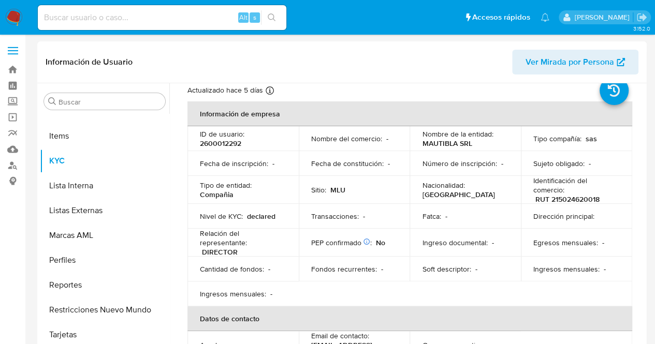
scroll to position [0, 0]
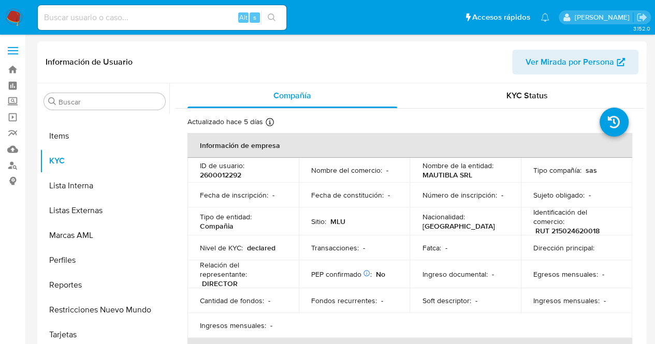
click at [232, 174] on p "2600012292" at bounding box center [220, 174] width 41 height 9
copy p "2600012292"
drag, startPoint x: 429, startPoint y: 215, endPoint x: 422, endPoint y: 101, distance: 113.6
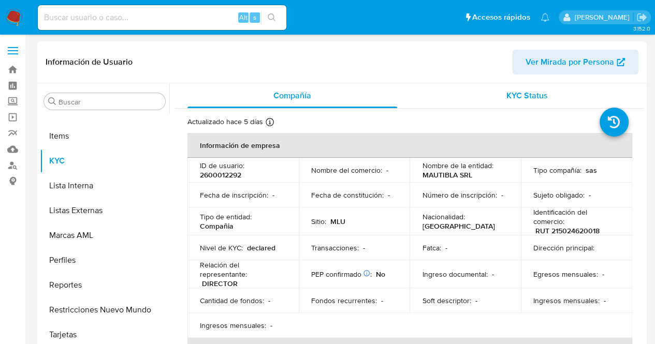
click at [429, 215] on td "Nacionalidad : Uruguay" at bounding box center [465, 222] width 111 height 28
